Goal: Task Accomplishment & Management: Complete application form

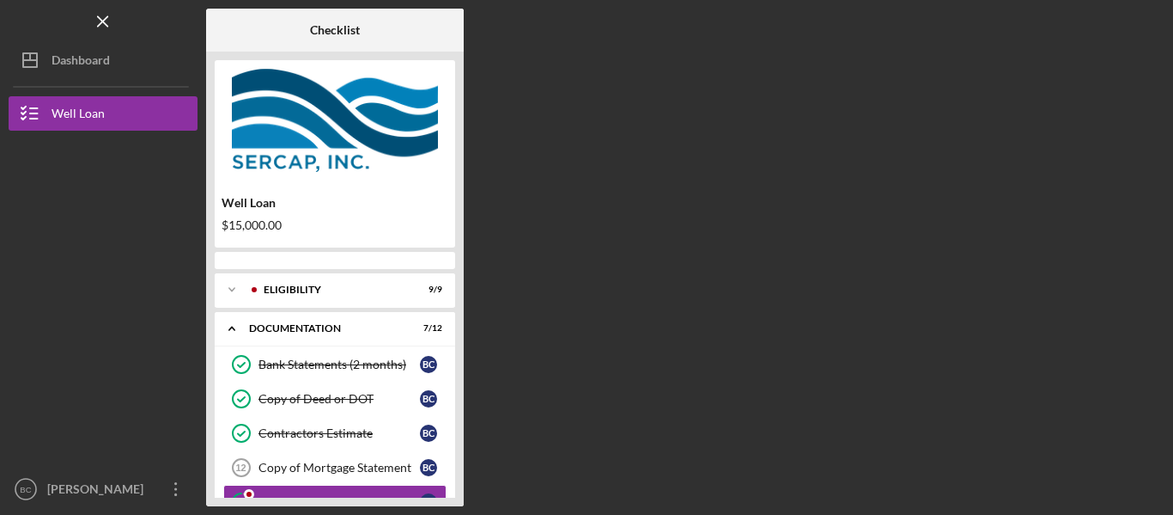
scroll to position [117, 0]
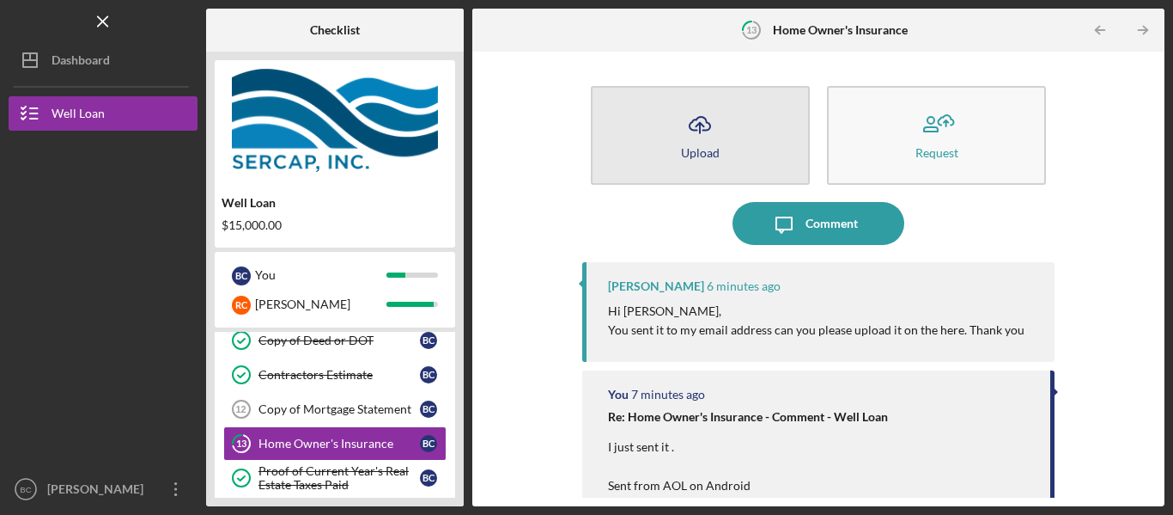
click at [710, 125] on icon "Icon/Upload" at bounding box center [700, 124] width 43 height 43
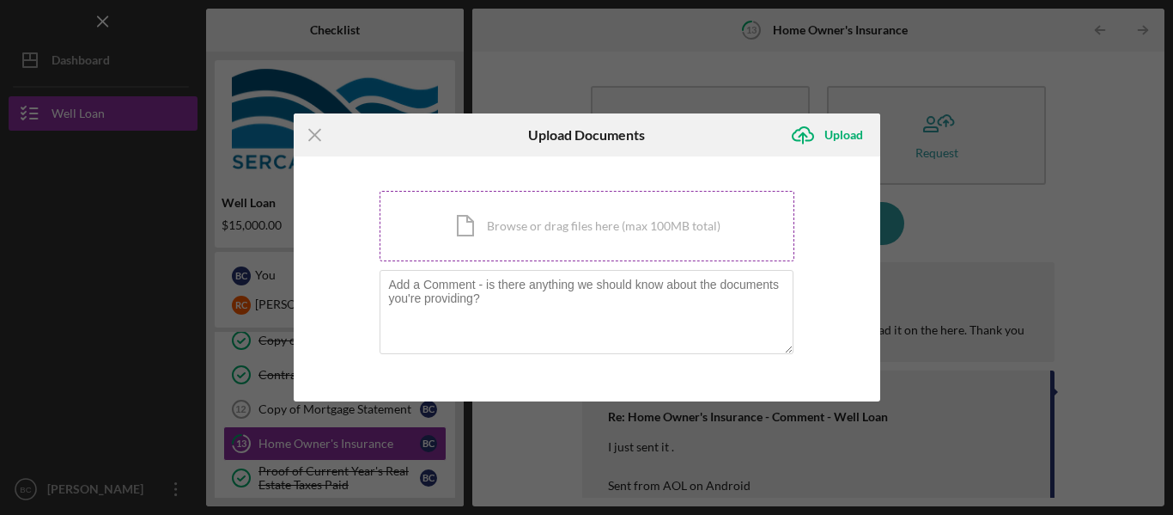
click at [621, 220] on div "Icon/Document Browse or drag files here (max 100MB total) Tap to choose files o…" at bounding box center [587, 226] width 415 height 70
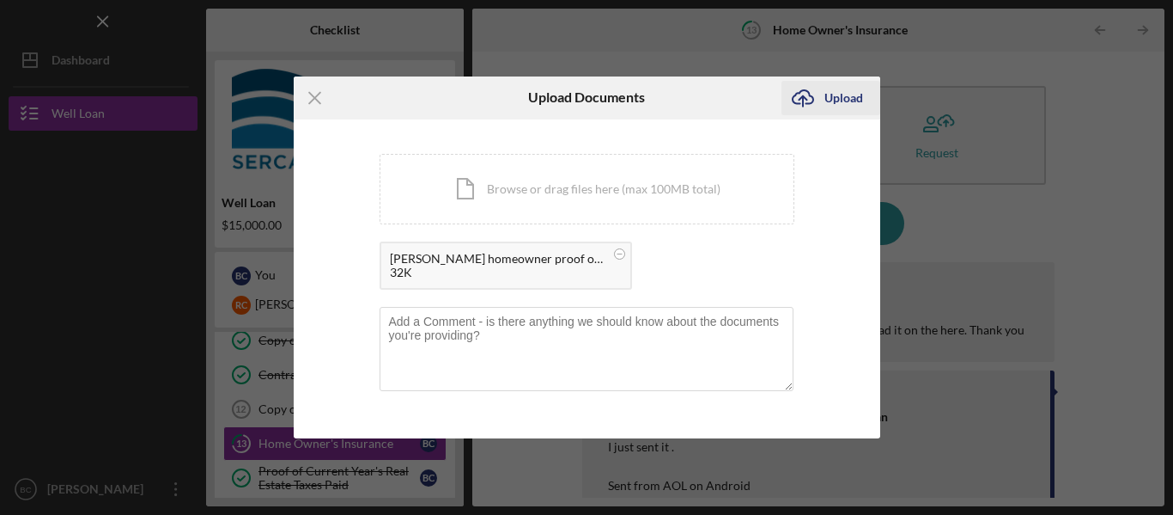
click at [839, 93] on div "Upload" at bounding box center [844, 98] width 39 height 34
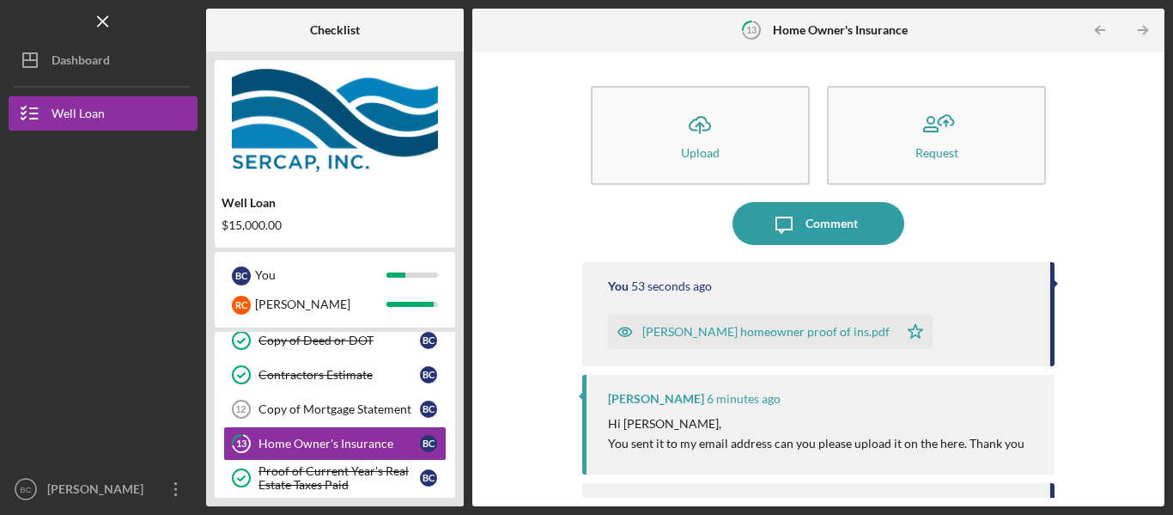
click at [801, 333] on div "[PERSON_NAME] homeowner proof of ins.pdf" at bounding box center [766, 332] width 247 height 14
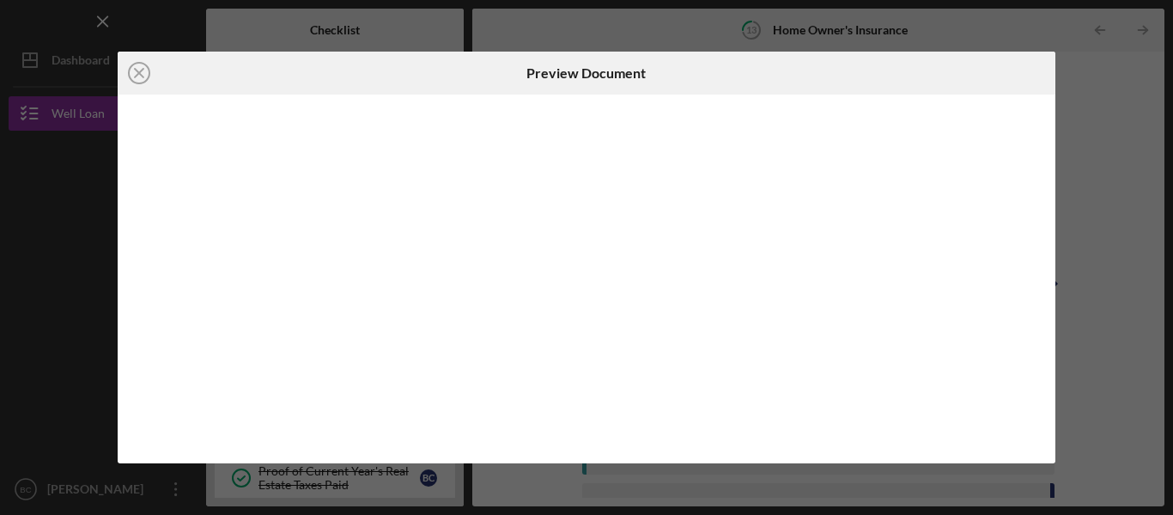
click at [801, 333] on div at bounding box center [587, 278] width 939 height 368
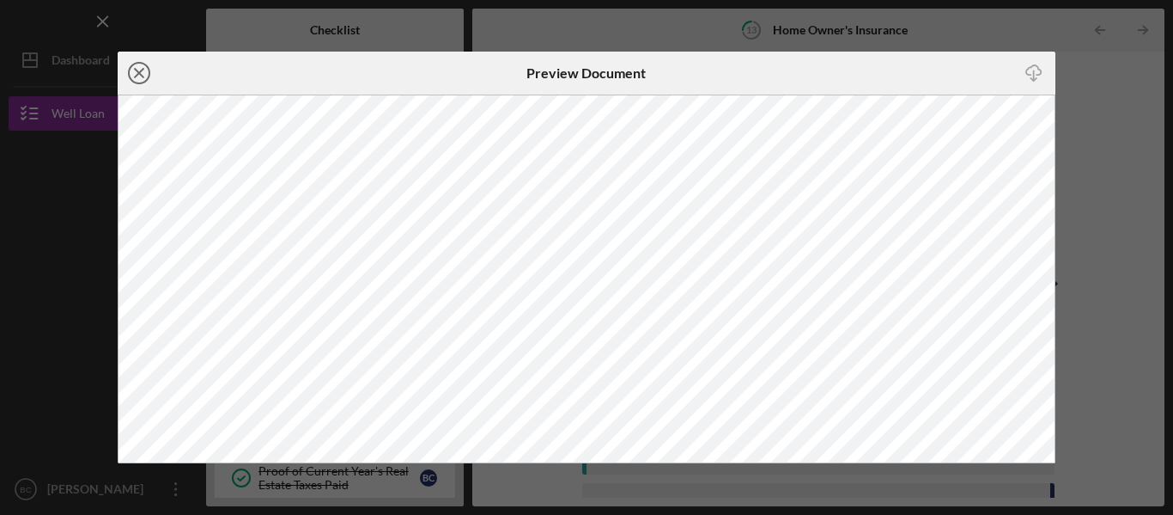
click at [143, 70] on line at bounding box center [139, 73] width 9 height 9
